Goal: Transaction & Acquisition: Book appointment/travel/reservation

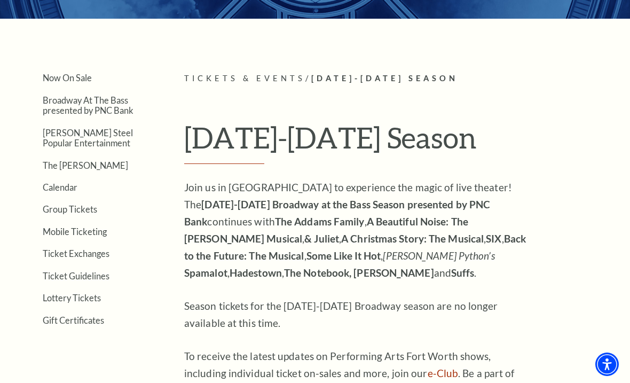
scroll to position [186, 0]
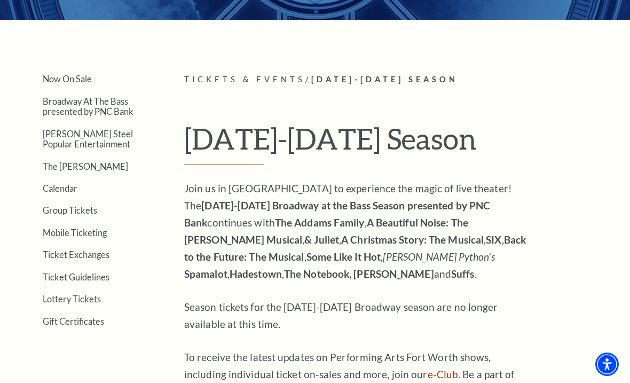
click at [83, 76] on link "Now On Sale" at bounding box center [67, 79] width 49 height 10
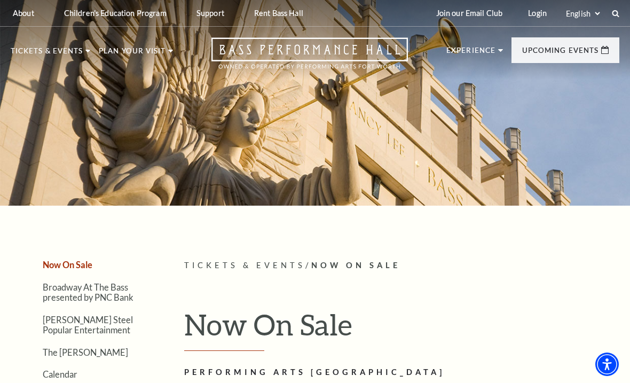
click at [615, 15] on icon at bounding box center [615, 13] width 7 height 7
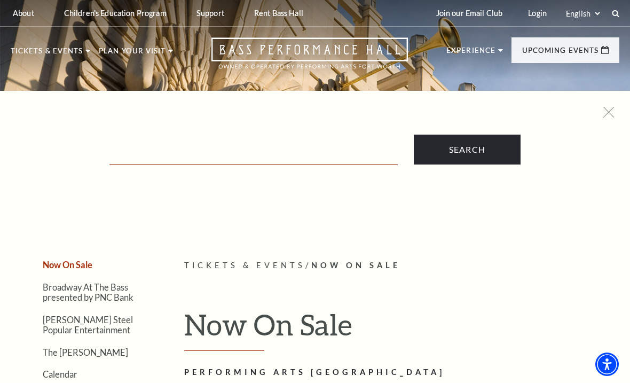
click at [142, 153] on input "Text field" at bounding box center [254, 154] width 288 height 22
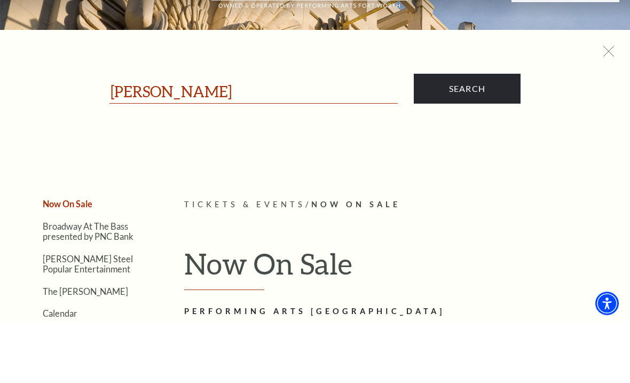
type input "[PERSON_NAME]"
click at [478, 135] on input "Search" at bounding box center [467, 150] width 107 height 30
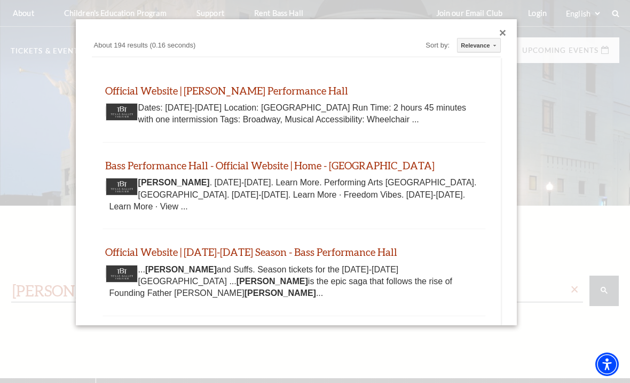
click at [294, 104] on div "Dates: July 15-26, 2026 Location: Bass Performance Hall Run Time: 2 hours 45 mi…" at bounding box center [295, 114] width 370 height 24
click at [282, 165] on link "Bass Performance Hall - Official Website | Home - Fort Worth" at bounding box center [270, 165] width 330 height 12
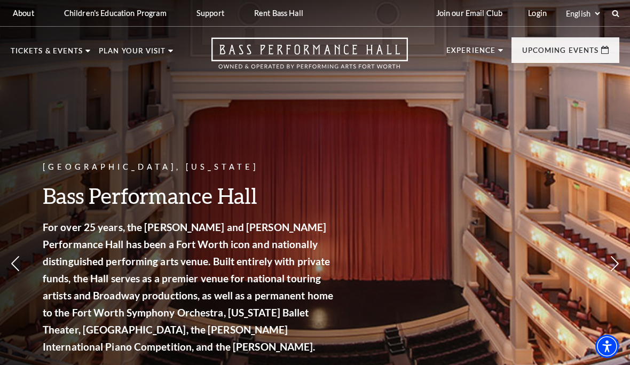
click at [333, 341] on link "View Full Calendar" at bounding box center [315, 348] width 118 height 42
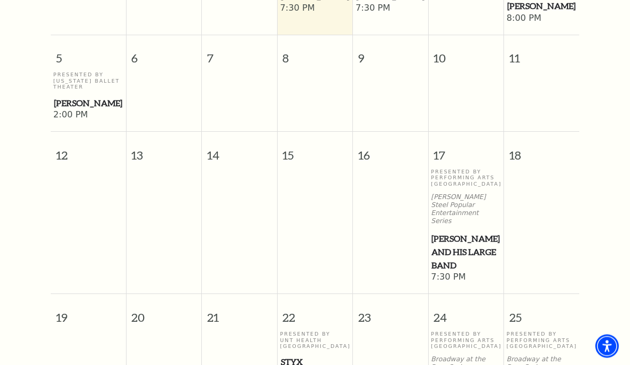
scroll to position [602, 0]
